Goal: Task Accomplishment & Management: Use online tool/utility

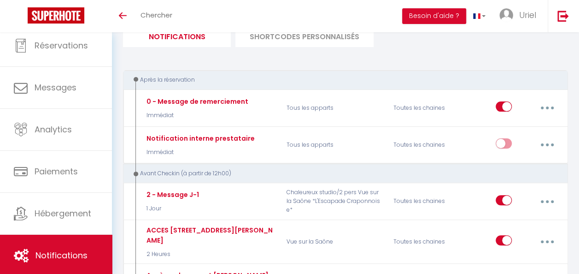
scroll to position [1066, 0]
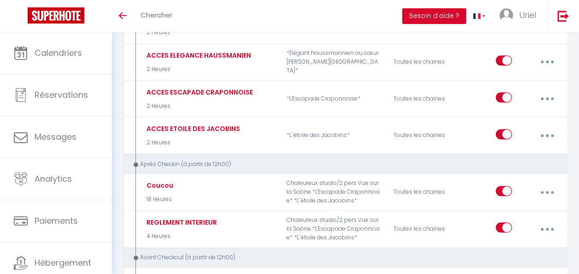
scroll to position [269, 0]
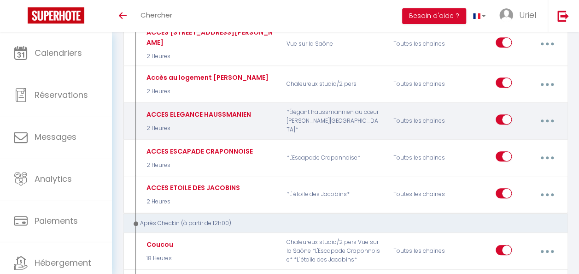
click at [551, 112] on button "button" at bounding box center [547, 121] width 24 height 18
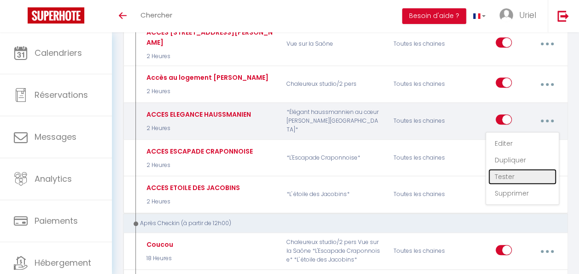
click at [511, 169] on link "Tester" at bounding box center [522, 177] width 68 height 16
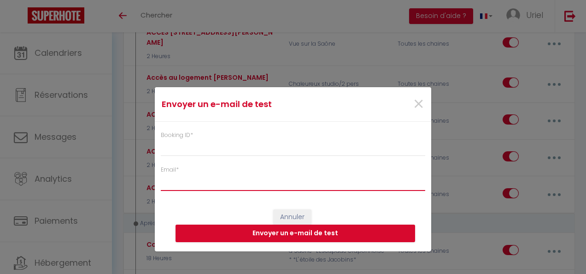
click at [229, 180] on input "Email *" at bounding box center [293, 182] width 264 height 17
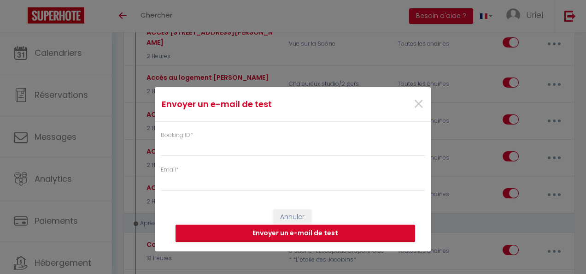
click at [66, 91] on div "Envoyer un e-mail de test × Booking ID * Email * Annuler Envoyer un e-mail de t…" at bounding box center [293, 137] width 586 height 274
click at [415, 105] on span "×" at bounding box center [419, 104] width 12 height 28
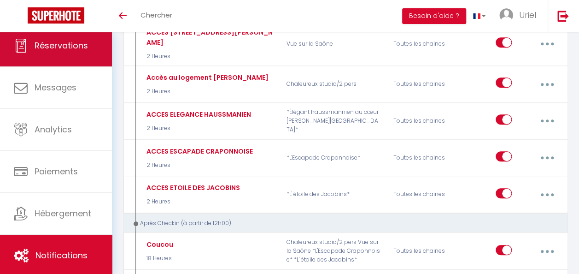
click at [89, 53] on link "Réservations" at bounding box center [56, 45] width 112 height 41
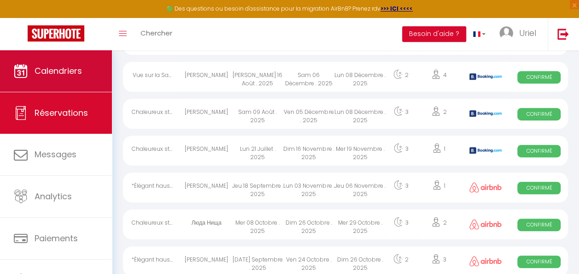
scroll to position [287, 0]
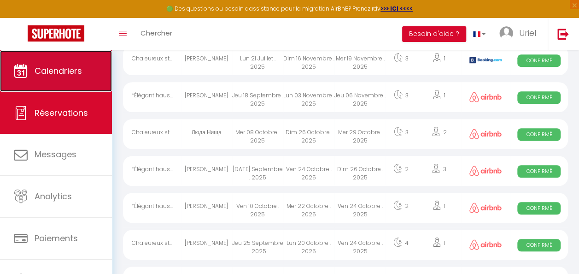
click at [65, 62] on link "Calendriers" at bounding box center [56, 70] width 112 height 41
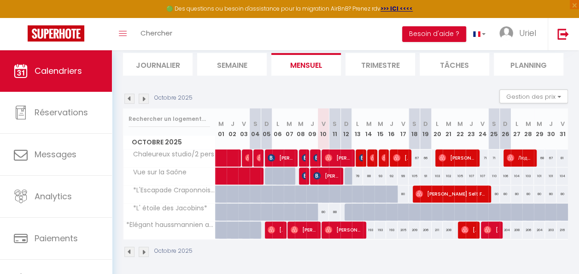
scroll to position [66, 0]
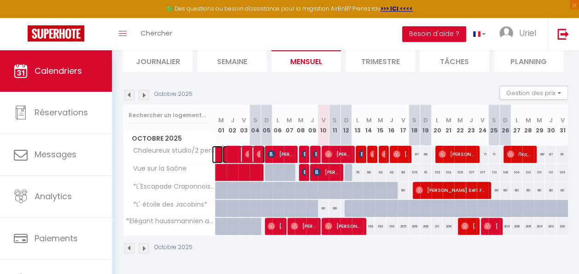
click at [227, 149] on span at bounding box center [244, 155] width 42 height 18
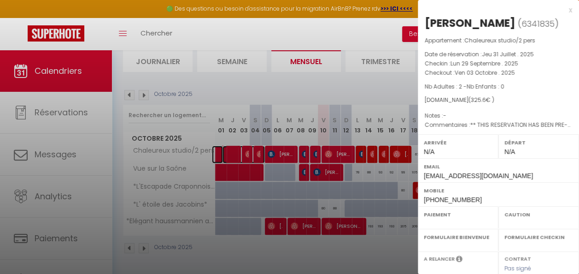
select select "OK"
select select "KO"
select select "0"
select select "1"
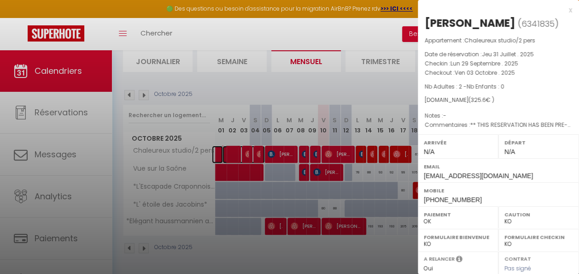
select select
drag, startPoint x: 559, startPoint y: 23, endPoint x: 528, endPoint y: 25, distance: 31.4
click at [528, 25] on span "( 6341835 )" at bounding box center [538, 23] width 41 height 13
click at [247, 153] on div at bounding box center [289, 137] width 579 height 274
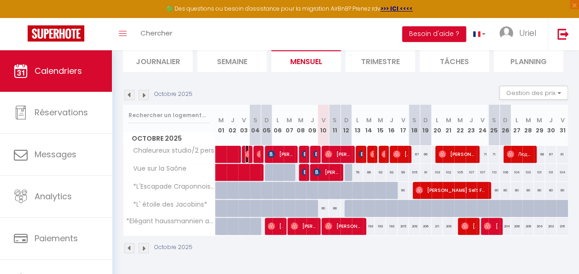
click at [247, 153] on img at bounding box center [248, 153] width 7 height 7
select select "OK"
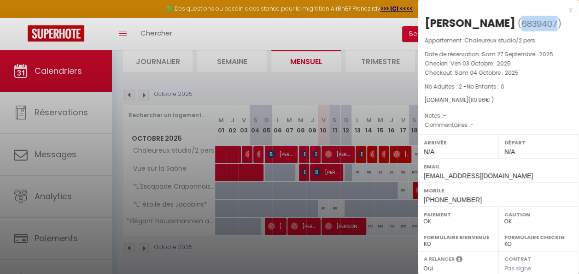
drag, startPoint x: 536, startPoint y: 21, endPoint x: 500, endPoint y: 23, distance: 36.0
click at [518, 23] on span "( 6839407 )" at bounding box center [540, 23] width 44 height 13
copy span "6839407"
drag, startPoint x: 424, startPoint y: 174, endPoint x: 572, endPoint y: 176, distance: 148.4
click at [572, 176] on div "x [PERSON_NAME] ( 6839407 ) Appartement : Chaleureux studio/2 pers Date de rése…" at bounding box center [498, 137] width 161 height 274
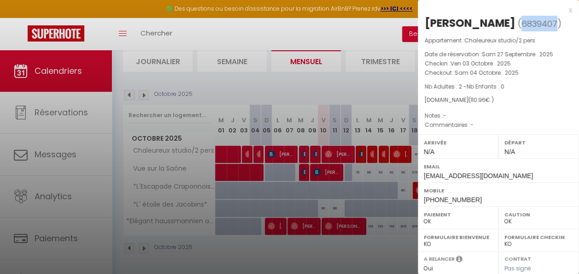
copy span "xtioecwq3nvqqywtwqucarqr6uxw@reply.superhote.c"
click at [108, 225] on div at bounding box center [289, 137] width 579 height 274
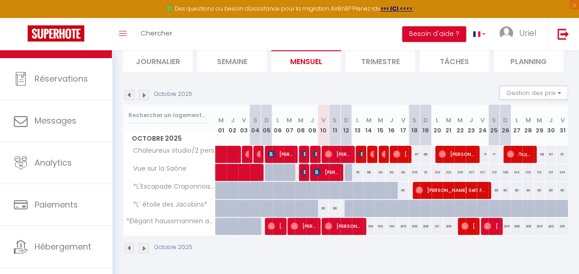
scroll to position [49, 0]
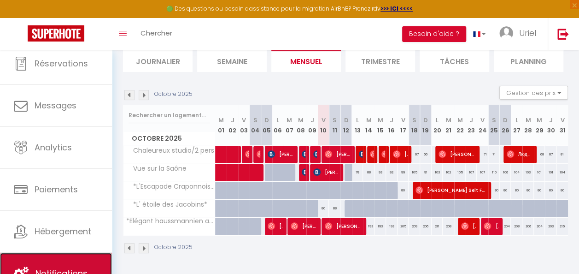
click at [82, 262] on link "Notifications" at bounding box center [56, 273] width 112 height 41
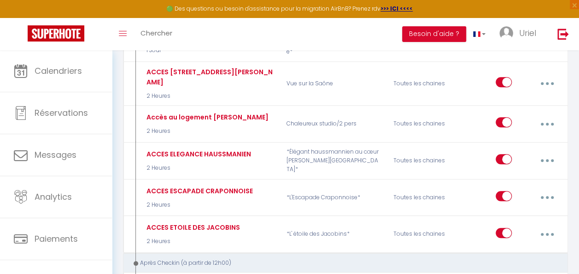
scroll to position [287, 0]
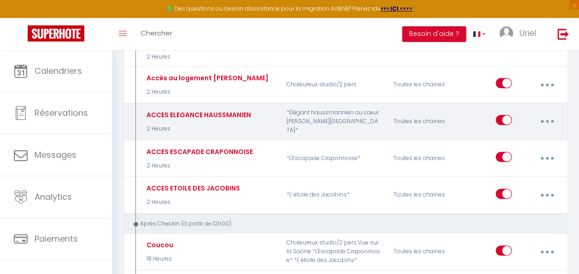
click at [547, 120] on icon "button" at bounding box center [547, 121] width 3 height 3
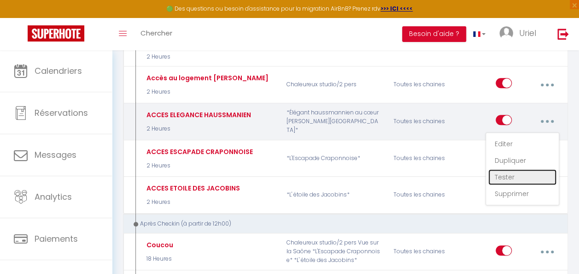
click at [513, 169] on link "Tester" at bounding box center [522, 177] width 68 height 16
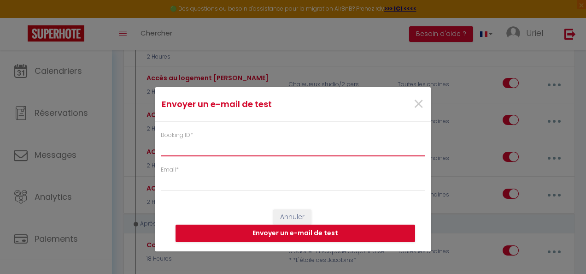
click at [210, 148] on input "Booking ID *" at bounding box center [293, 148] width 264 height 17
paste input "6839407"
type input "6839407"
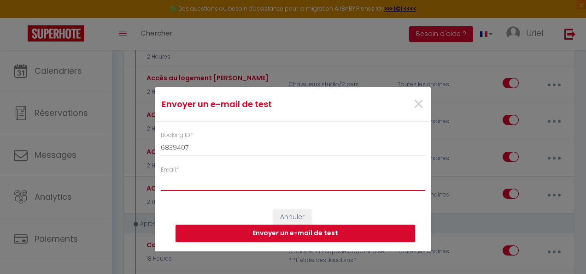
click at [282, 182] on input "Email *" at bounding box center [293, 182] width 264 height 17
paste input "[EMAIL_ADDRESS][DOMAIN_NAME]"
type input "[PERSON_NAME][EMAIL_ADDRESS][DOMAIN_NAME]"
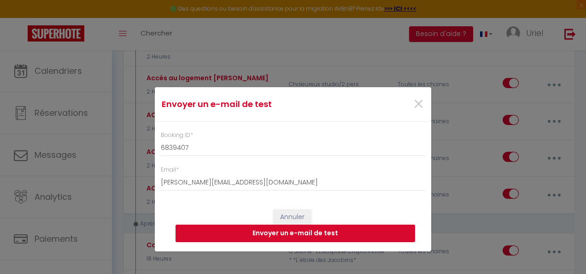
click at [267, 232] on button "Envoyer un e-mail de test" at bounding box center [296, 233] width 240 height 18
click at [285, 149] on input "6839407" at bounding box center [293, 148] width 264 height 17
click at [417, 102] on span "×" at bounding box center [419, 104] width 12 height 28
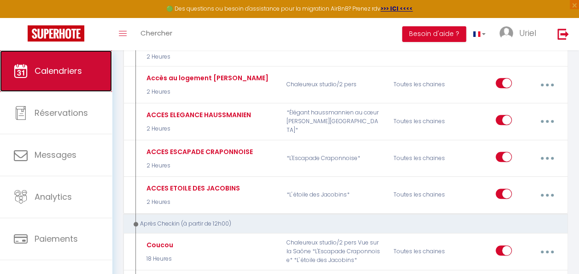
click at [71, 77] on link "Calendriers" at bounding box center [56, 70] width 112 height 41
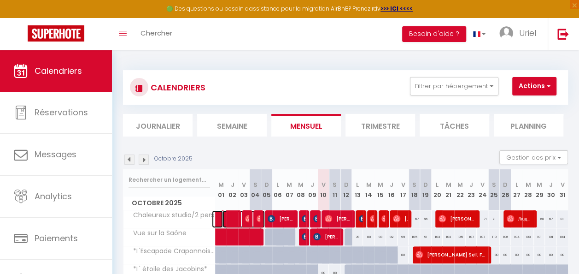
click at [243, 222] on span at bounding box center [244, 219] width 42 height 18
select select "OK"
select select "KO"
select select "0"
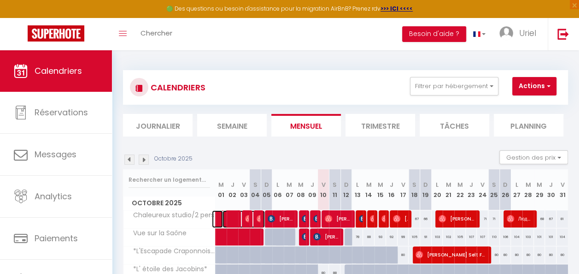
select select "1"
select select
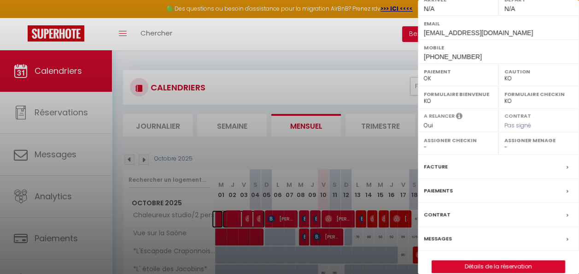
scroll to position [145, 0]
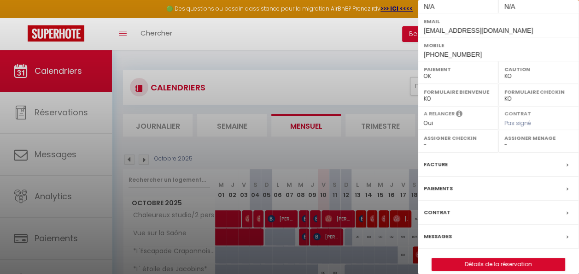
click at [519, 235] on div "Messages" at bounding box center [498, 236] width 161 height 24
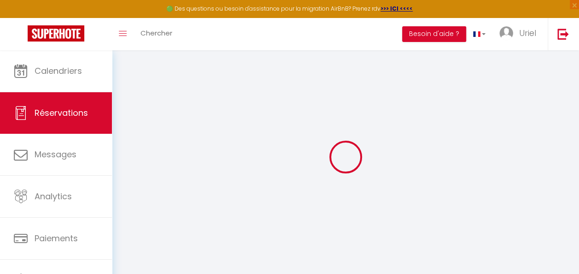
select select
checkbox input "false"
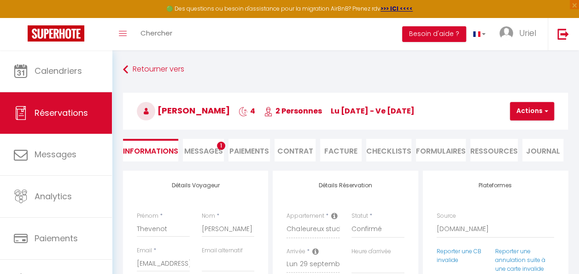
select select
checkbox input "false"
type textarea "** THIS RESERVATION HAS BEEN PRE-PAID ** BOOKING NOTE : Payment charge is EUR 4…"
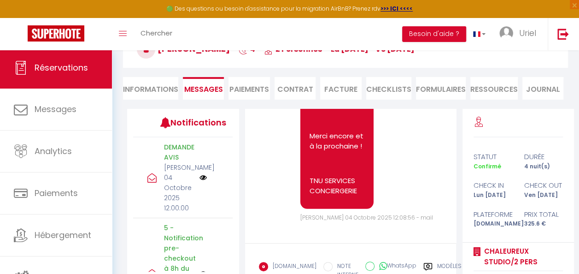
scroll to position [49, 0]
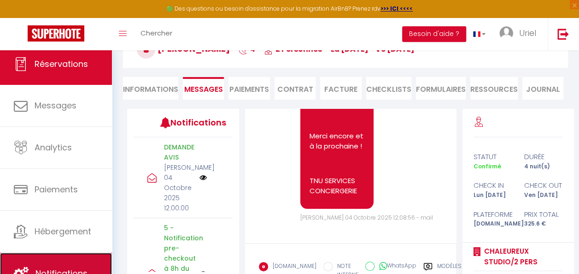
click at [78, 263] on link "Notifications" at bounding box center [56, 273] width 112 height 41
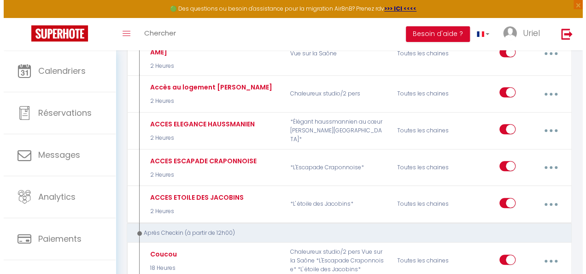
scroll to position [280, 0]
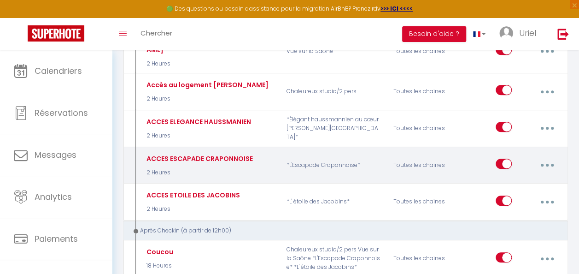
click at [551, 156] on button "button" at bounding box center [547, 165] width 24 height 18
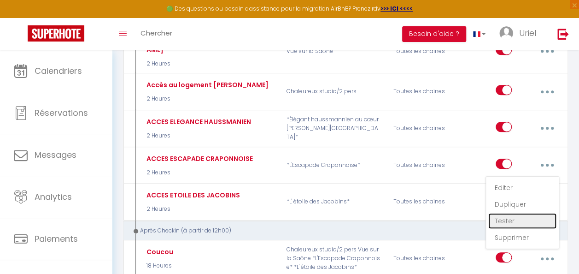
drag, startPoint x: 508, startPoint y: 209, endPoint x: 463, endPoint y: 205, distance: 45.4
click at [508, 213] on link "Tester" at bounding box center [522, 221] width 68 height 16
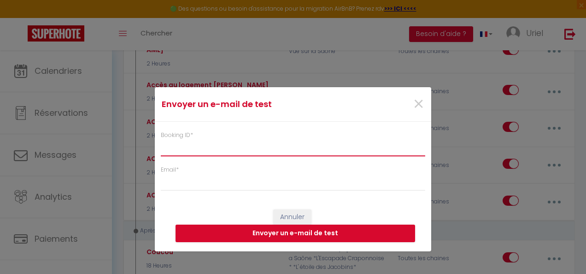
click at [245, 149] on input "Booking ID *" at bounding box center [293, 148] width 264 height 17
paste input "6839407"
type input "6839407"
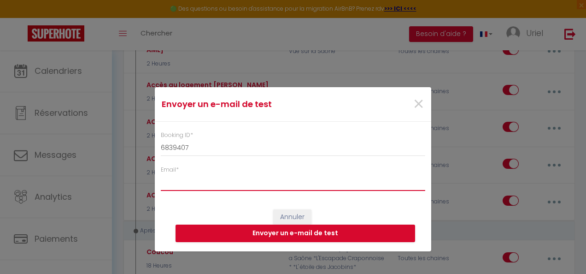
click at [237, 186] on input "Email *" at bounding box center [293, 182] width 264 height 17
type input "[PERSON_NAME][EMAIL_ADDRESS][DOMAIN_NAME]"
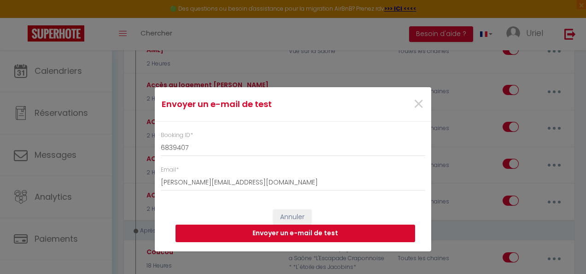
click at [229, 234] on button "Envoyer un e-mail de test" at bounding box center [296, 233] width 240 height 18
click at [420, 102] on span "×" at bounding box center [419, 104] width 12 height 28
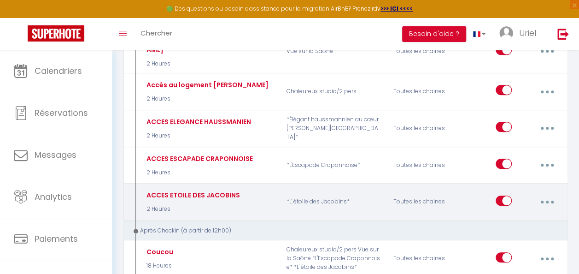
click at [551, 193] on button "button" at bounding box center [547, 202] width 24 height 18
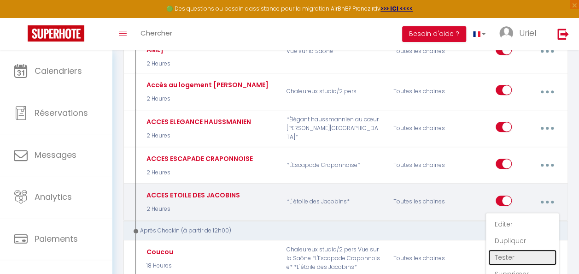
click at [511, 249] on link "Tester" at bounding box center [522, 257] width 68 height 16
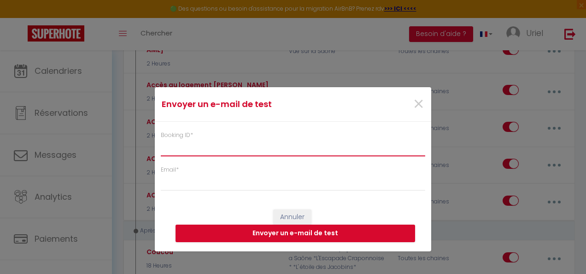
click at [293, 146] on input "Booking ID *" at bounding box center [293, 148] width 264 height 17
paste input "6839407"
type input "6839407"
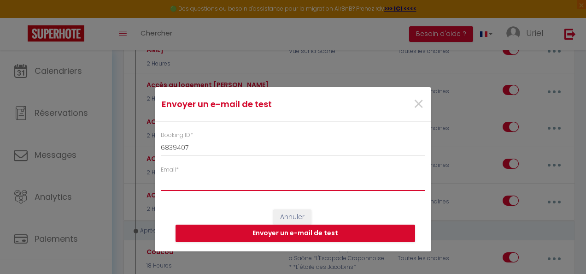
click at [245, 181] on input "Email *" at bounding box center [293, 182] width 264 height 17
type input "[PERSON_NAME][EMAIL_ADDRESS][DOMAIN_NAME]"
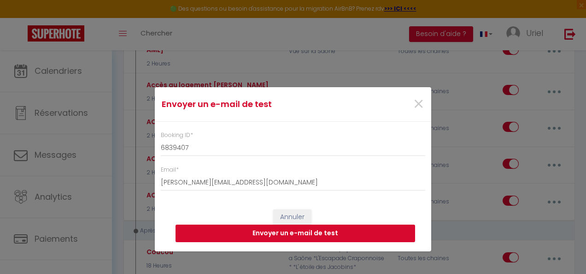
click at [236, 229] on button "Envoyer un e-mail de test" at bounding box center [296, 233] width 240 height 18
